Goal: Find specific page/section: Find specific page/section

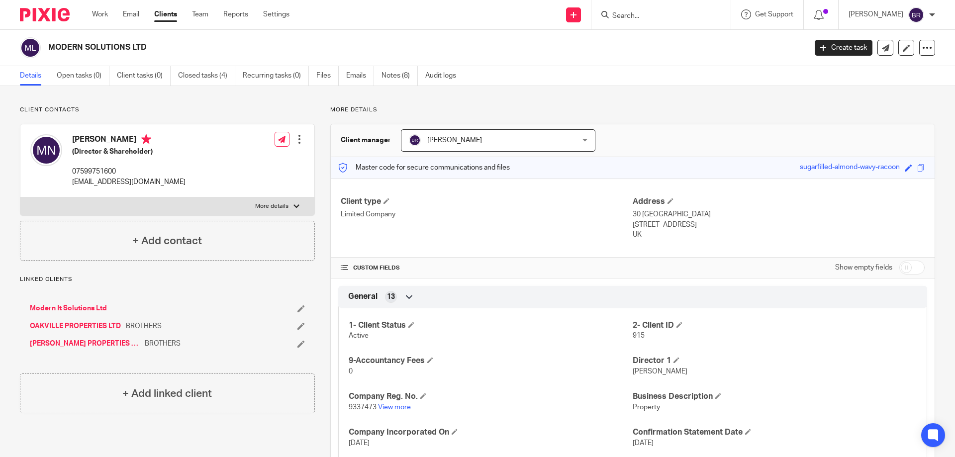
click at [688, 12] on input "Search" at bounding box center [657, 16] width 90 height 9
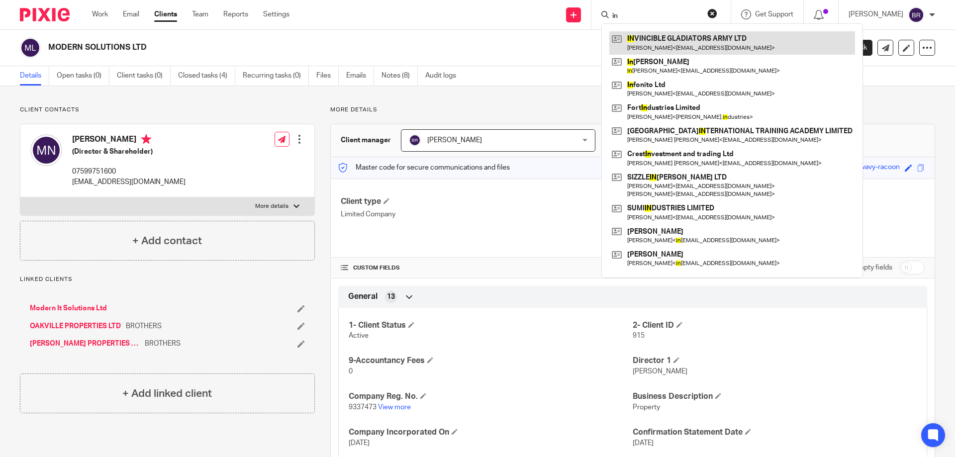
type input "in"
click at [687, 50] on link at bounding box center [733, 42] width 246 height 23
click at [688, 48] on link at bounding box center [733, 42] width 246 height 23
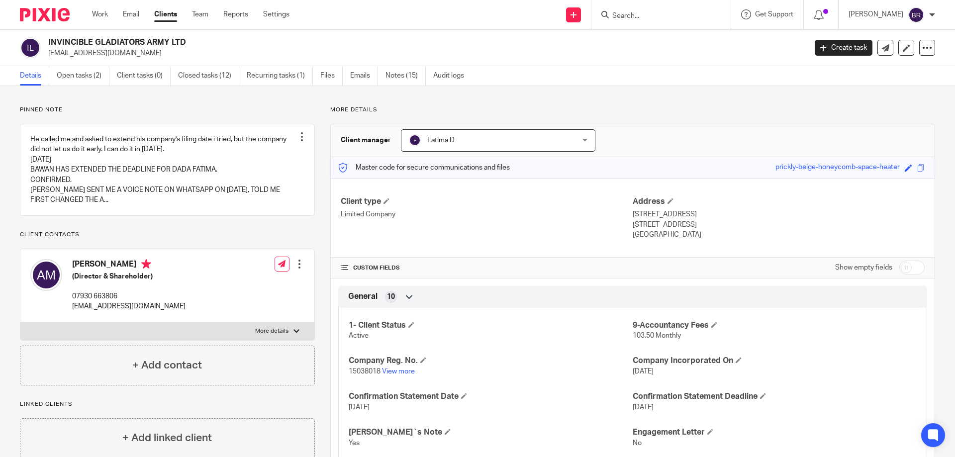
click at [400, 367] on p "15038018 View more" at bounding box center [491, 372] width 284 height 10
click at [401, 369] on link "View more" at bounding box center [398, 371] width 33 height 7
